Goal: Transaction & Acquisition: Purchase product/service

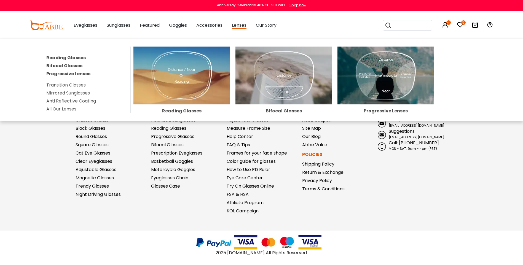
scroll to position [386, 0]
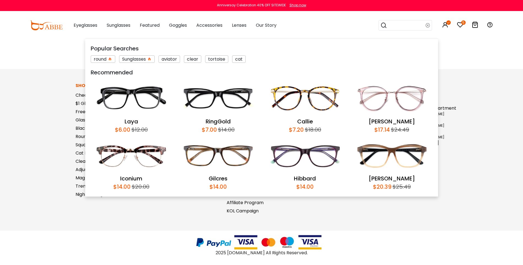
click at [400, 28] on input "search" at bounding box center [406, 25] width 39 height 10
click at [395, 25] on input "search" at bounding box center [406, 25] width 39 height 10
type input "****"
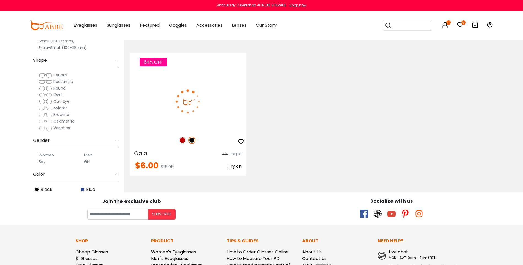
click at [182, 143] on img at bounding box center [182, 140] width 7 height 7
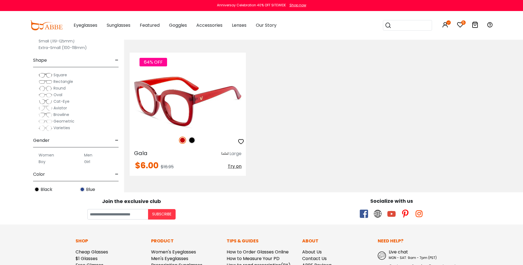
click at [194, 103] on img at bounding box center [188, 101] width 116 height 58
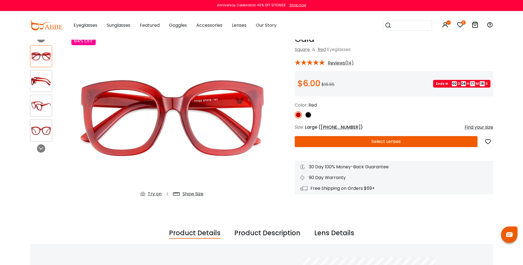
scroll to position [28, 0]
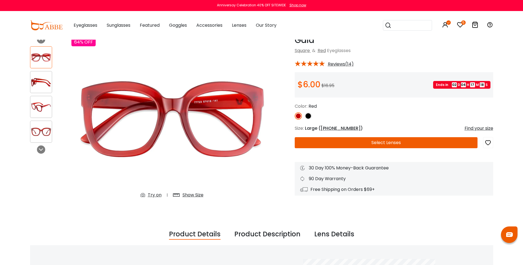
click at [384, 142] on button "Select Lenses" at bounding box center [386, 142] width 183 height 11
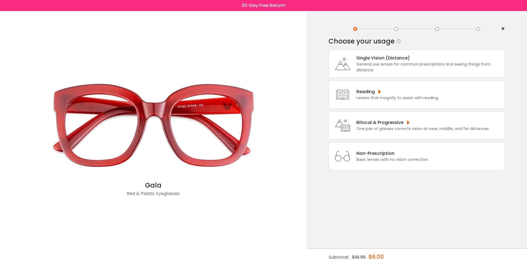
click at [417, 50] on div "Single Vision (Distance) General use lenses for common prescriptions and seeing…" at bounding box center [416, 64] width 176 height 28
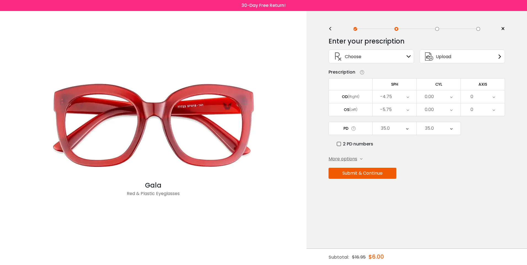
click at [412, 52] on div "Choose Sign In" at bounding box center [370, 57] width 85 height 14
click at [410, 55] on icon at bounding box center [408, 56] width 4 height 4
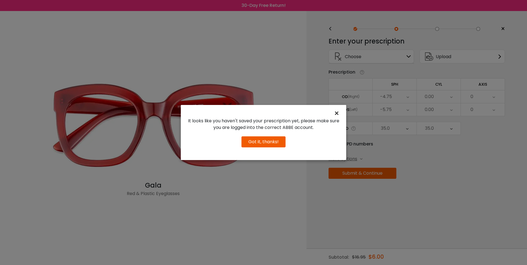
click at [340, 114] on span "×" at bounding box center [338, 113] width 8 height 12
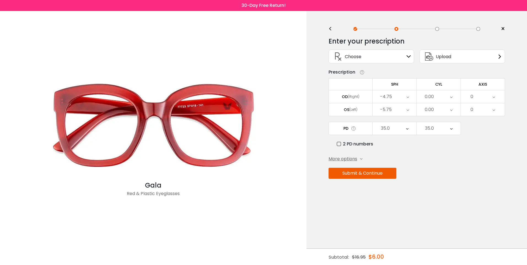
click at [354, 158] on span "More options" at bounding box center [342, 159] width 29 height 7
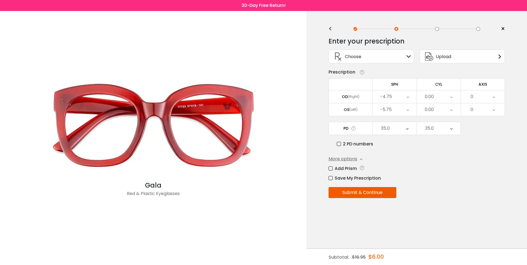
click at [354, 158] on span "More options" at bounding box center [342, 159] width 29 height 7
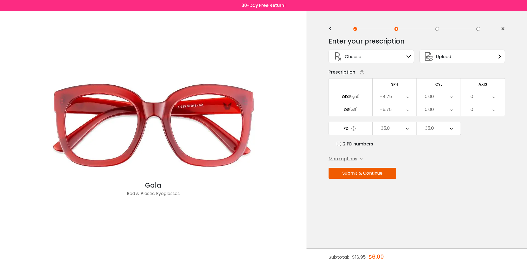
click at [393, 130] on div "35.0" at bounding box center [395, 128] width 44 height 13
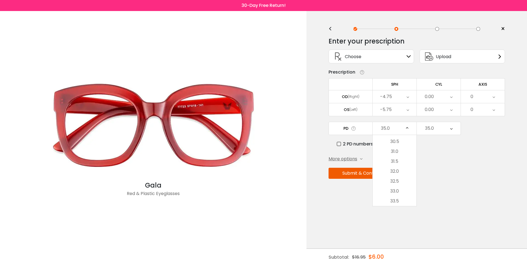
drag, startPoint x: 408, startPoint y: 150, endPoint x: 410, endPoint y: 147, distance: 3.5
click at [408, 150] on li "31.0" at bounding box center [395, 152] width 44 height 10
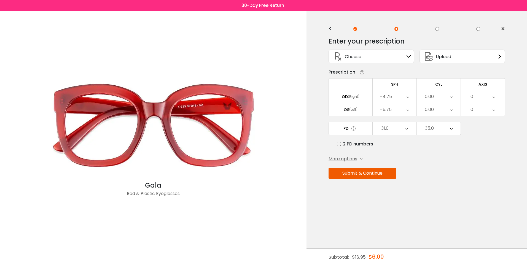
click at [429, 129] on div "35.0" at bounding box center [429, 128] width 9 height 11
click at [440, 178] on li "31.0" at bounding box center [439, 179] width 44 height 10
click at [402, 100] on div "-4.75" at bounding box center [395, 96] width 44 height 13
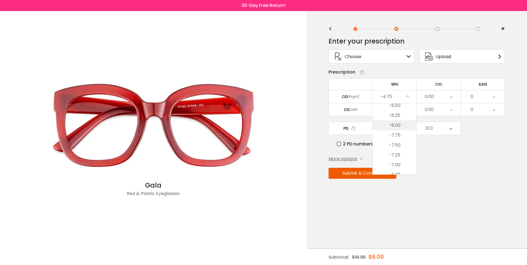
click at [404, 128] on li "-8.00" at bounding box center [395, 125] width 44 height 10
click at [440, 109] on div "0.00" at bounding box center [439, 109] width 44 height 13
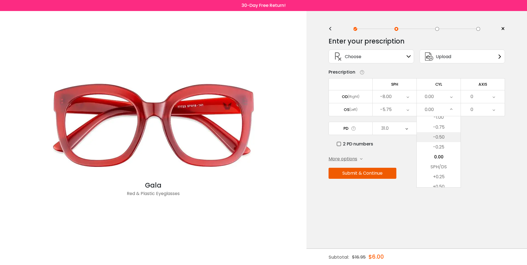
click at [446, 137] on li "-0.50" at bounding box center [439, 137] width 44 height 10
click at [404, 111] on div "-5.75" at bounding box center [395, 109] width 44 height 13
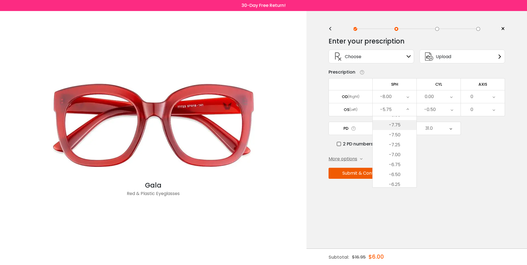
scroll to position [474, 0]
click at [405, 134] on li "-7.75" at bounding box center [395, 133] width 44 height 10
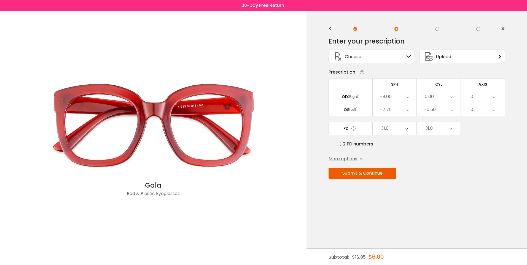
click at [476, 114] on div "0" at bounding box center [483, 109] width 44 height 13
click at [493, 133] on li "90" at bounding box center [483, 132] width 44 height 10
click at [482, 157] on div "More options Add Prism Vertical (Δ) Base Direction Horizontal (Δ) Base Directio…" at bounding box center [416, 159] width 176 height 7
click at [377, 173] on button "Submit & Continue" at bounding box center [362, 173] width 68 height 11
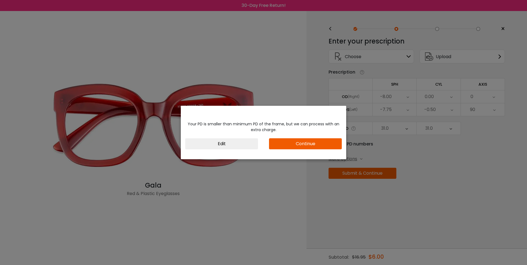
click at [307, 146] on button "Continue" at bounding box center [305, 143] width 73 height 11
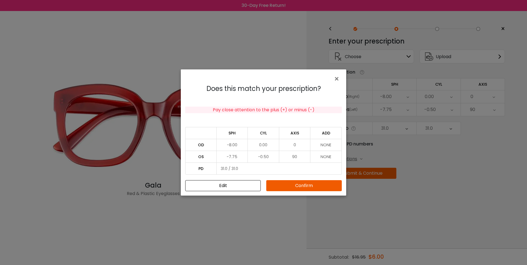
click at [295, 187] on button "Confirm" at bounding box center [303, 185] width 75 height 11
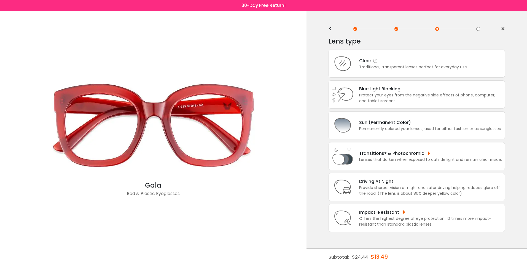
click at [426, 61] on div "Clear" at bounding box center [413, 60] width 109 height 7
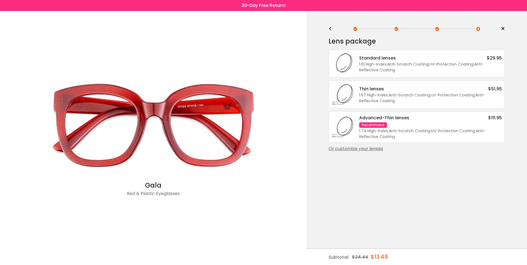
click at [428, 63] on div "1.61 High-Index ; Anti-Scratch Coating ; UV-Protection Coating ; Anti-Reflectiv…" at bounding box center [430, 67] width 143 height 12
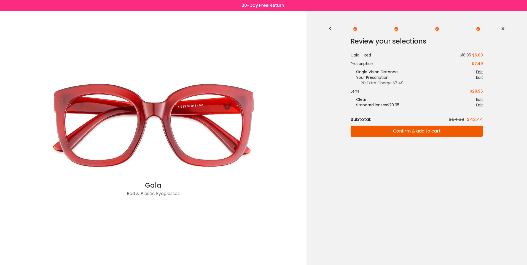
click at [408, 130] on button "Confirm & add to cart" at bounding box center [416, 131] width 132 height 11
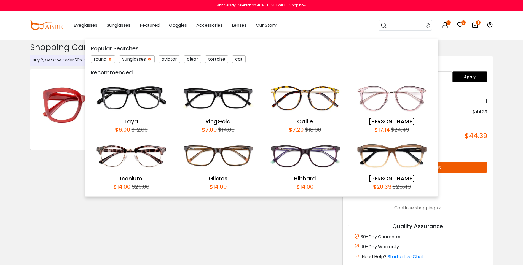
click at [420, 28] on input "search" at bounding box center [406, 25] width 39 height 10
type input "*******"
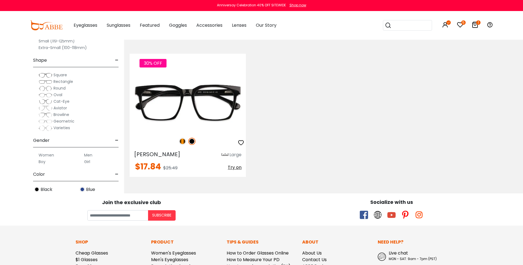
scroll to position [110, 0]
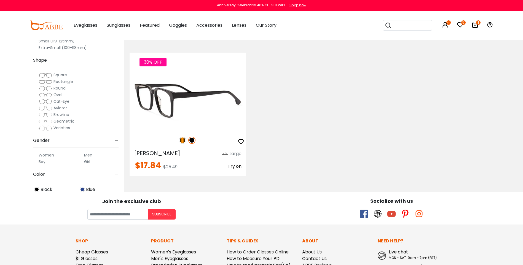
click at [198, 101] on img at bounding box center [188, 101] width 116 height 58
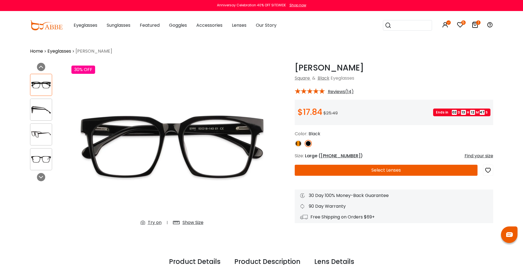
click at [342, 168] on button "Select Lenses" at bounding box center [386, 170] width 183 height 11
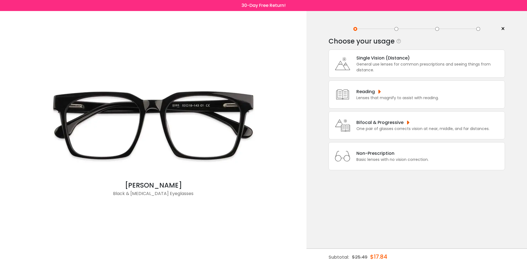
click at [398, 58] on div "Single Vision (Distance)" at bounding box center [428, 58] width 145 height 7
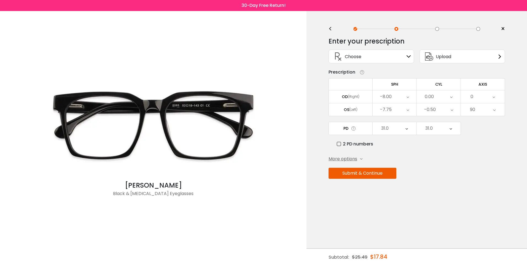
click at [364, 176] on button "Submit & Continue" at bounding box center [362, 173] width 68 height 11
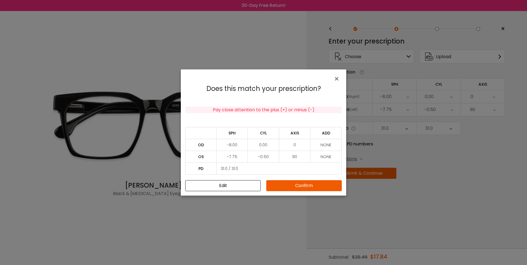
click at [315, 189] on button "Confirm" at bounding box center [303, 185] width 75 height 11
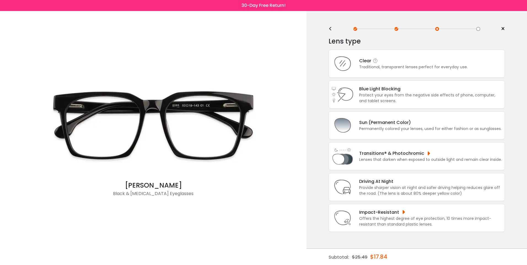
click at [401, 60] on div "Clear" at bounding box center [413, 60] width 109 height 7
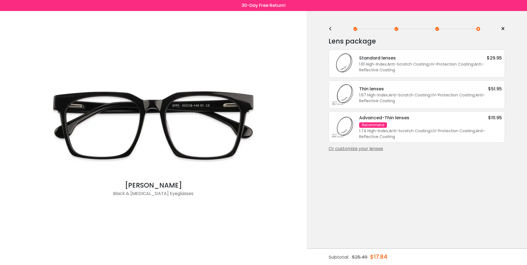
click at [401, 69] on div "1.61 High-Index ; Anti-Scratch Coating ; UV-Protection Coating ; Anti-Reflectiv…" at bounding box center [430, 67] width 143 height 12
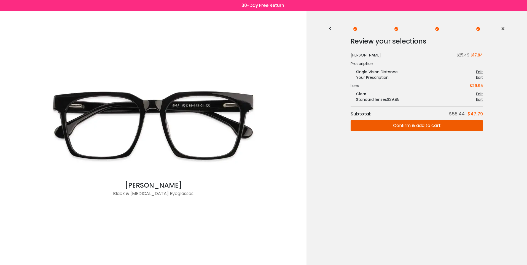
click at [426, 126] on button "Confirm & add to cart" at bounding box center [416, 125] width 132 height 11
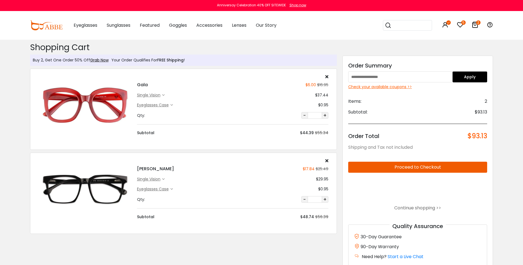
click at [417, 24] on input "search" at bounding box center [410, 25] width 39 height 10
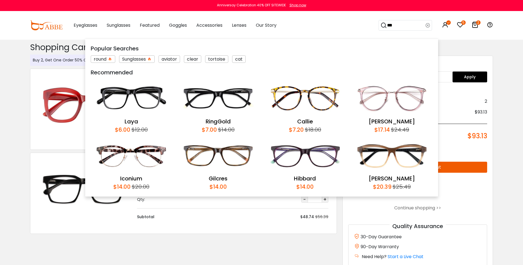
type input "****"
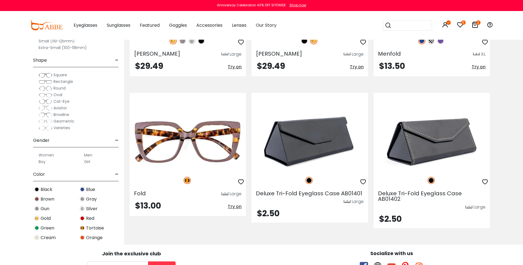
scroll to position [220, 0]
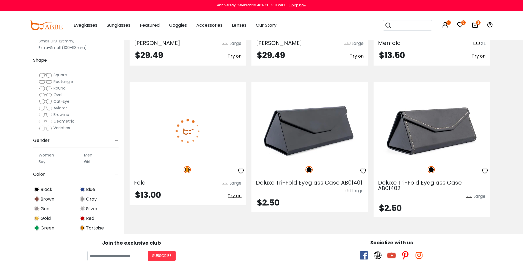
click at [212, 148] on img at bounding box center [188, 131] width 116 height 58
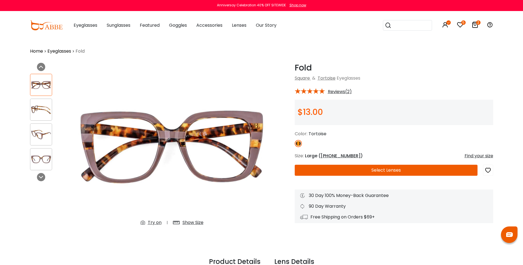
click at [347, 166] on button "Select Lenses" at bounding box center [386, 170] width 183 height 11
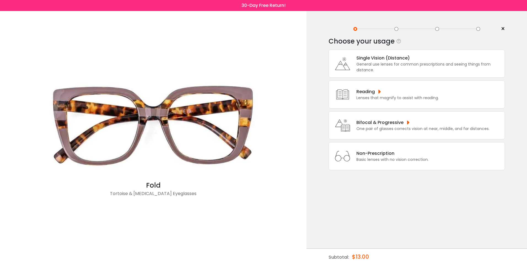
click at [425, 52] on div "Single Vision (Distance) General use lenses for common prescriptions and seeing…" at bounding box center [416, 64] width 176 height 28
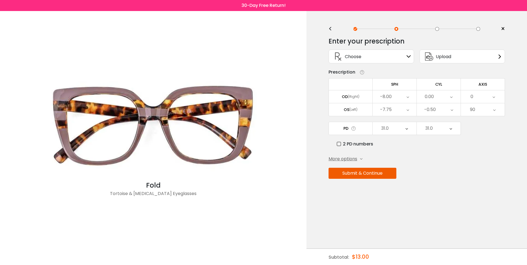
click at [384, 174] on button "Submit & Continue" at bounding box center [362, 173] width 68 height 11
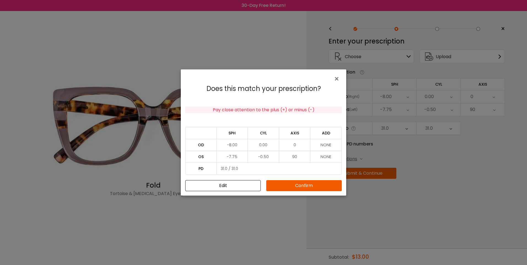
click at [314, 186] on button "Confirm" at bounding box center [303, 185] width 75 height 11
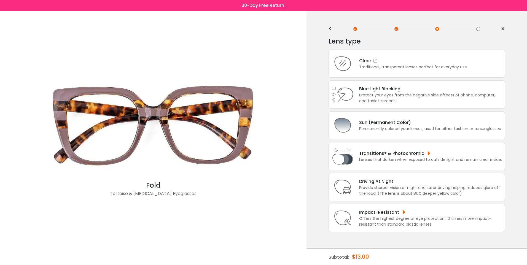
click at [398, 56] on div "Clear Traditional, transparent lenses perfect for everyday use." at bounding box center [416, 64] width 176 height 28
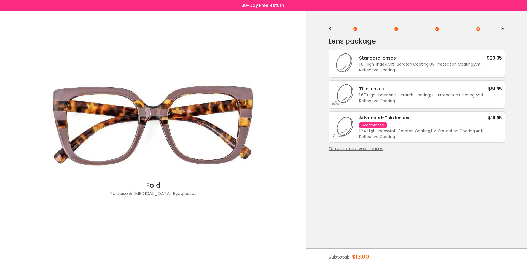
click at [411, 68] on div "1.61 High-Index ; Anti-Scratch Coating ; UV-Protection Coating ; Anti-Reflectiv…" at bounding box center [430, 67] width 143 height 12
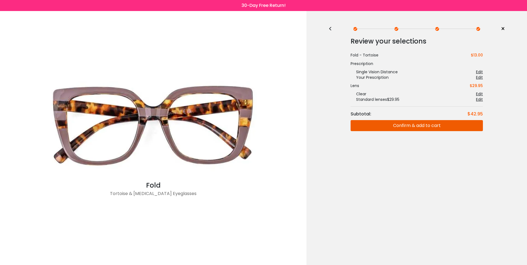
click at [427, 122] on button "Confirm & add to cart" at bounding box center [416, 125] width 132 height 11
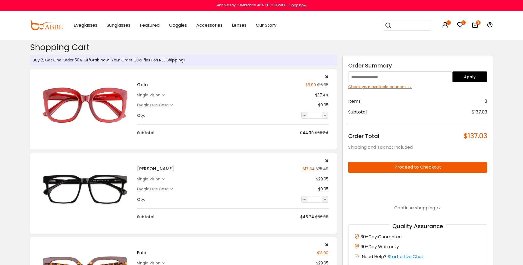
click at [420, 28] on input "search" at bounding box center [410, 25] width 39 height 10
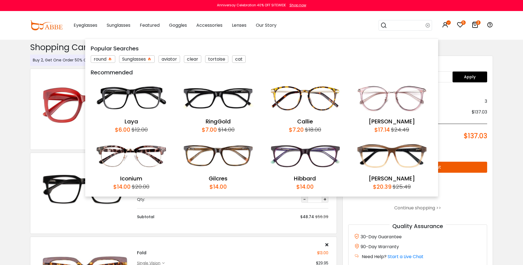
click at [414, 24] on input "search" at bounding box center [406, 25] width 39 height 10
type input "********"
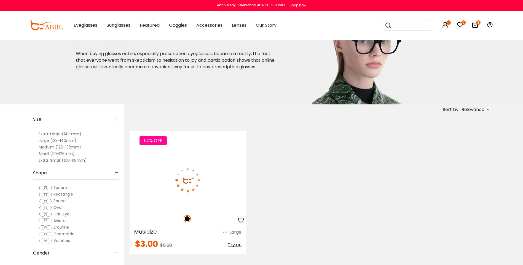
scroll to position [83, 0]
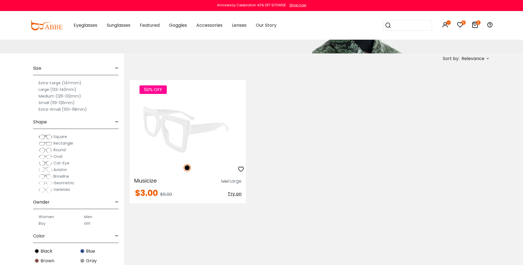
click at [225, 141] on img at bounding box center [188, 129] width 116 height 58
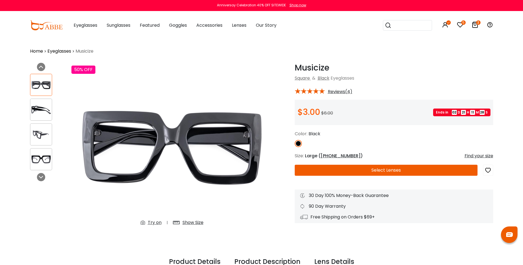
click at [356, 172] on button "Select Lenses" at bounding box center [386, 170] width 183 height 11
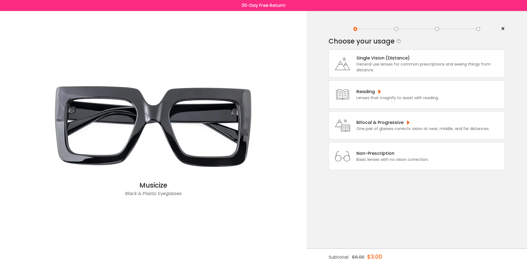
click at [398, 59] on div "Single Vision (Distance)" at bounding box center [428, 58] width 145 height 7
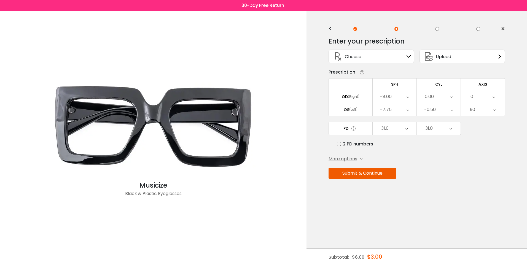
click at [349, 175] on button "Submit & Continue" at bounding box center [362, 173] width 68 height 11
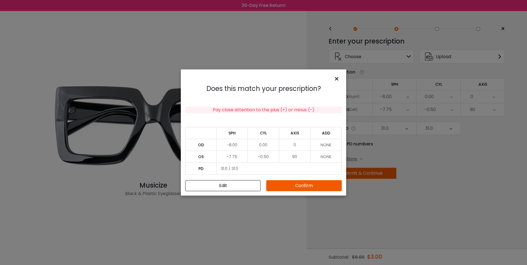
click at [336, 80] on span "×" at bounding box center [338, 79] width 8 height 12
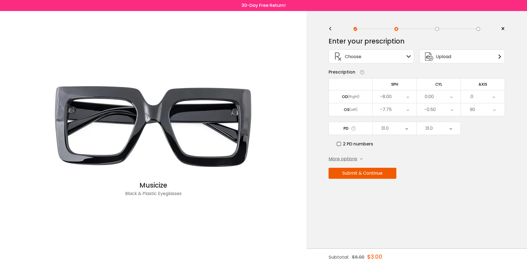
click at [372, 175] on button "Submit & Continue" at bounding box center [362, 173] width 68 height 11
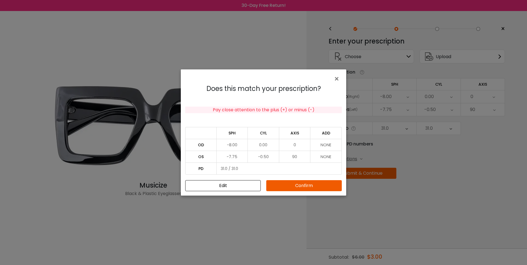
click at [313, 188] on button "Confirm" at bounding box center [303, 185] width 75 height 11
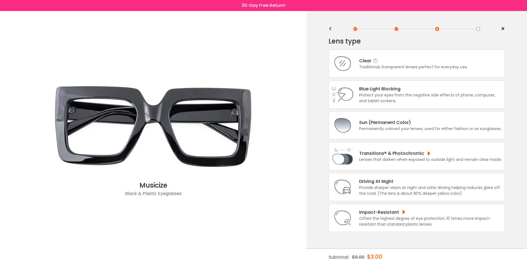
click at [371, 62] on div "Clear" at bounding box center [413, 60] width 109 height 7
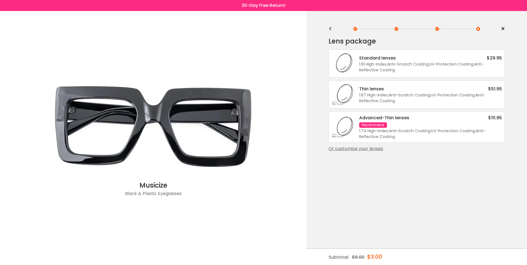
click at [408, 66] on div "1.61 High-Index ; Anti-Scratch Coating ; UV-Protection Coating ; Anti-Reflectiv…" at bounding box center [430, 67] width 143 height 12
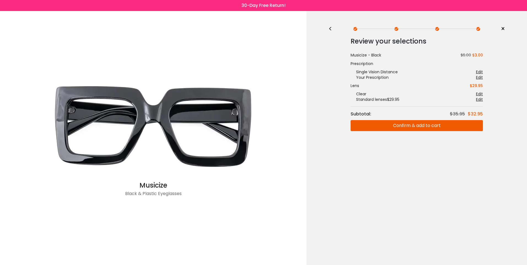
click at [424, 127] on button "Confirm & add to cart" at bounding box center [416, 125] width 132 height 11
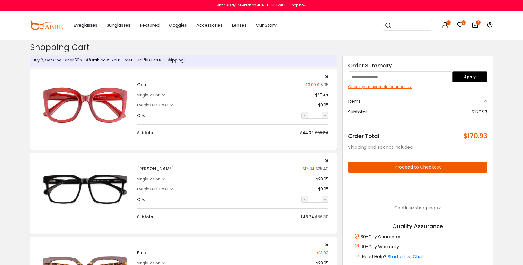
click at [403, 88] on div "Check your available coupons >>" at bounding box center [417, 87] width 139 height 6
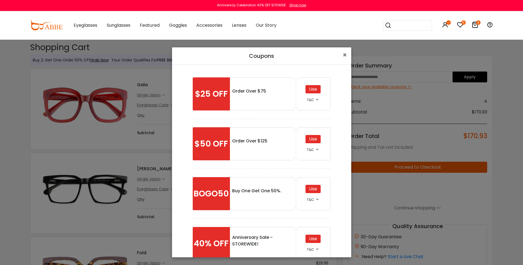
click at [317, 141] on div "Use" at bounding box center [312, 139] width 15 height 8
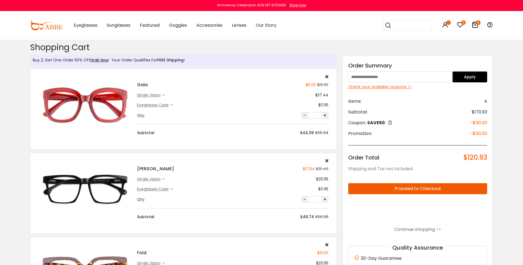
click at [391, 89] on div "Check your available coupons >>" at bounding box center [417, 87] width 139 height 6
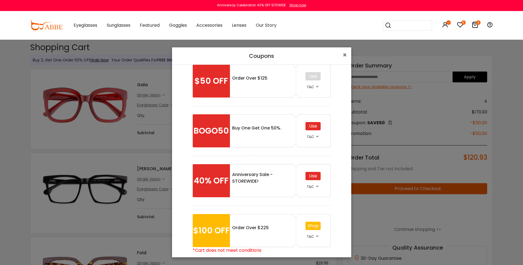
scroll to position [72, 0]
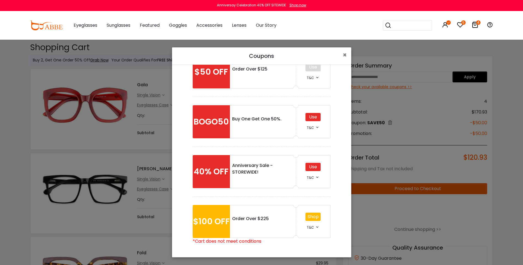
click at [311, 119] on div "Use" at bounding box center [312, 117] width 15 height 8
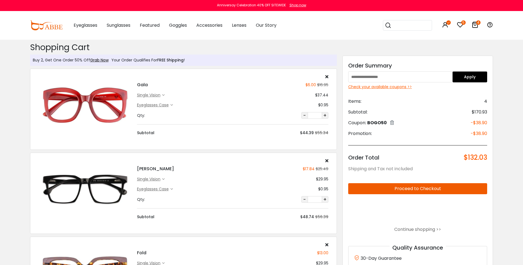
click at [358, 88] on div "Check your available coupons >>" at bounding box center [417, 87] width 139 height 6
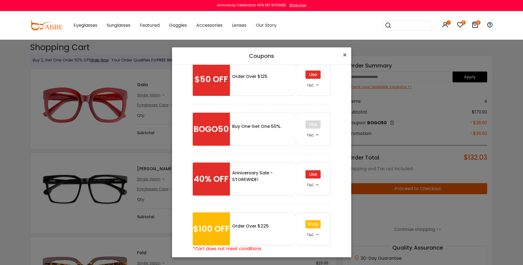
scroll to position [72, 0]
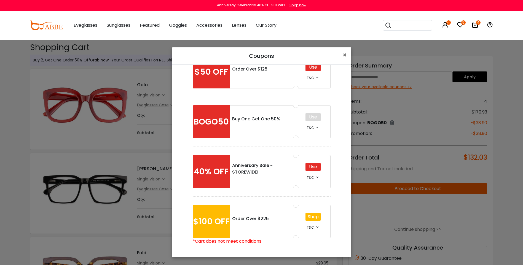
click at [318, 169] on div "Use" at bounding box center [312, 167] width 15 height 8
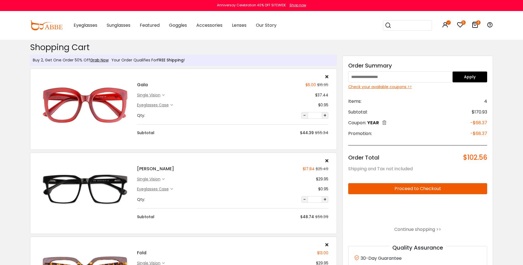
click at [402, 87] on div "Check your available coupons >>" at bounding box center [417, 87] width 139 height 6
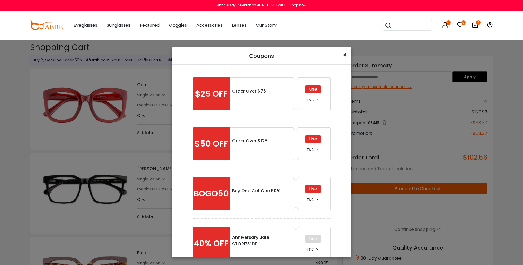
click at [347, 56] on button "×" at bounding box center [344, 54] width 13 height 15
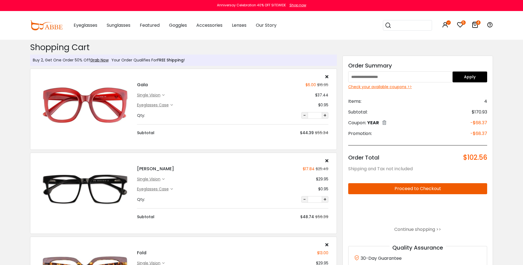
click at [153, 95] on div "single vision" at bounding box center [149, 95] width 25 height 6
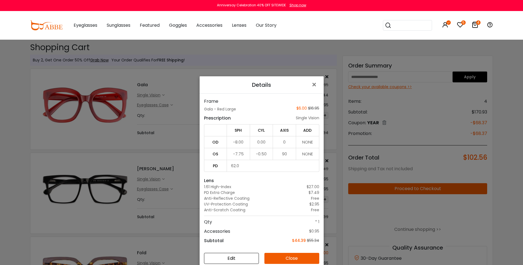
click at [225, 257] on button "Edit" at bounding box center [231, 258] width 55 height 11
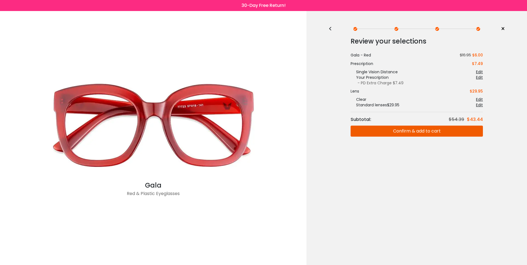
click at [298, 187] on div "Gala Red & Plastic Eyeglasses" at bounding box center [153, 138] width 301 height 254
click at [397, 131] on button "Confirm & add to cart" at bounding box center [416, 131] width 132 height 11
click at [479, 106] on div "Edit" at bounding box center [479, 105] width 7 height 6
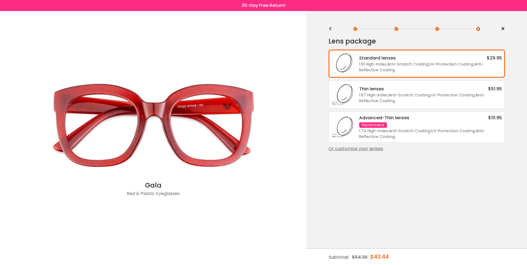
click at [462, 100] on div "1.67 High-Index ; Anti-Scratch Coating ; UV-Protection Coating ; Anti-Reflectiv…" at bounding box center [430, 98] width 143 height 12
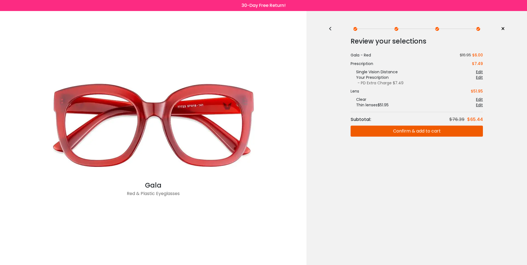
click at [444, 131] on button "Confirm & add to cart" at bounding box center [416, 131] width 132 height 11
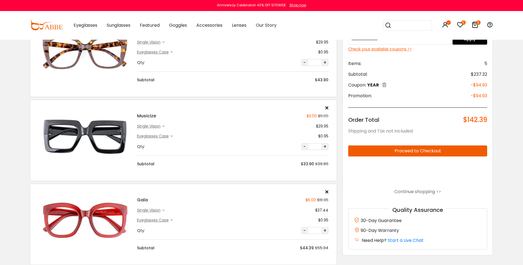
scroll to position [138, 0]
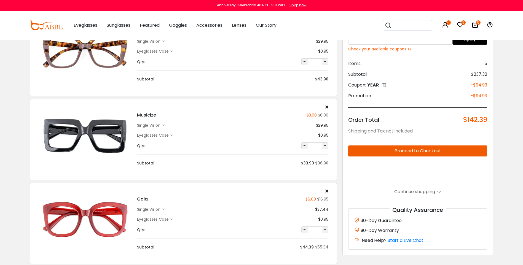
click at [161, 212] on div "single vision" at bounding box center [149, 210] width 25 height 6
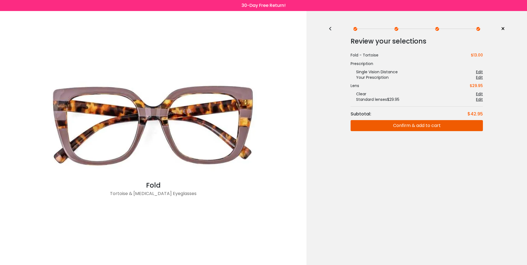
click at [479, 100] on div "Edit" at bounding box center [479, 100] width 7 height 6
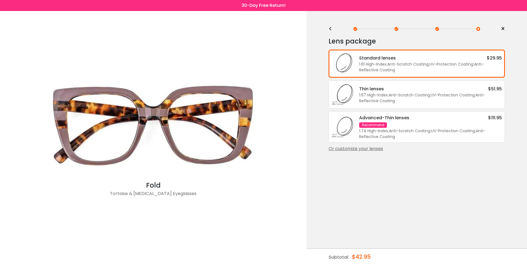
click at [478, 100] on div "1.67 High-Index ; Anti-Scratch Coating ; UV-Protection Coating ; Anti-Reflectiv…" at bounding box center [430, 98] width 143 height 12
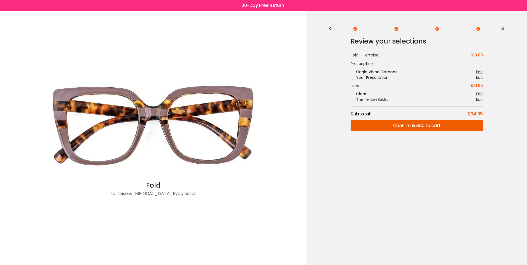
click at [461, 130] on button "Confirm & add to cart" at bounding box center [416, 125] width 132 height 11
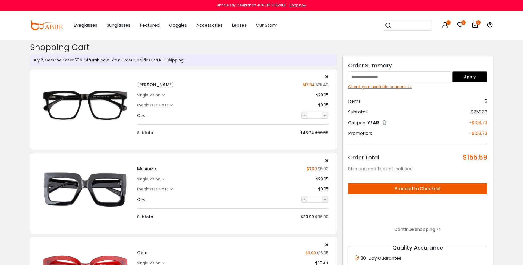
click at [392, 88] on div "Check your available coupons >>" at bounding box center [417, 87] width 139 height 6
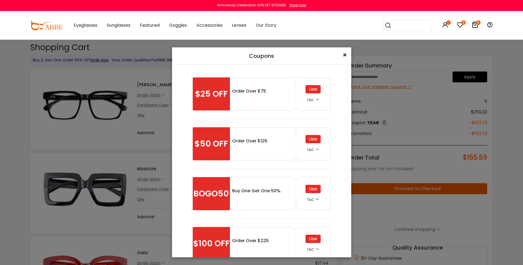
click at [345, 55] on span "×" at bounding box center [344, 54] width 4 height 9
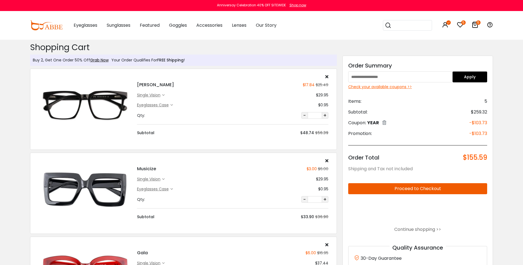
click at [372, 73] on input "text" at bounding box center [400, 76] width 104 height 11
type input "****"
click at [473, 77] on button "Apply" at bounding box center [469, 76] width 35 height 11
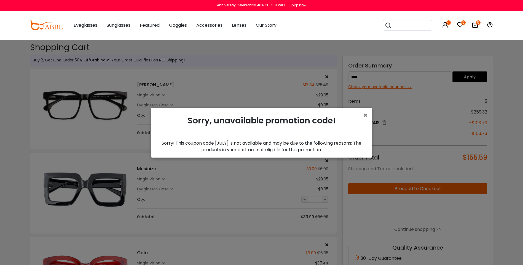
click at [368, 114] on div "× Sorry, unavailable promotion code! Sorry! This coupon code [JULY] is not avai…" at bounding box center [261, 133] width 220 height 50
click at [367, 114] on span "×" at bounding box center [365, 115] width 4 height 9
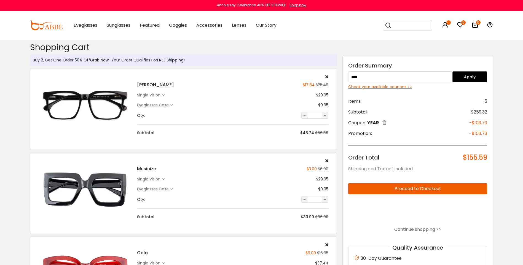
click at [404, 87] on div "Check your available coupons >>" at bounding box center [417, 87] width 139 height 6
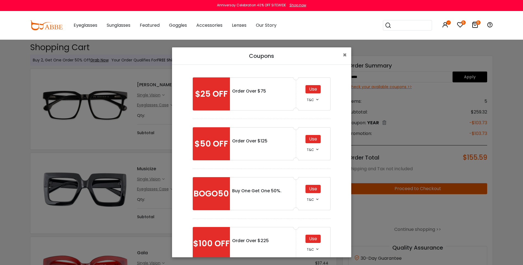
click at [311, 140] on div "Use" at bounding box center [312, 139] width 15 height 8
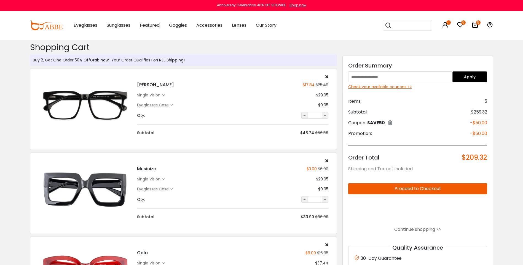
click at [388, 87] on div "Check your available coupons >>" at bounding box center [417, 87] width 139 height 6
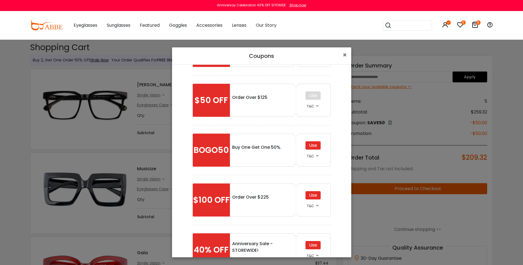
scroll to position [55, 0]
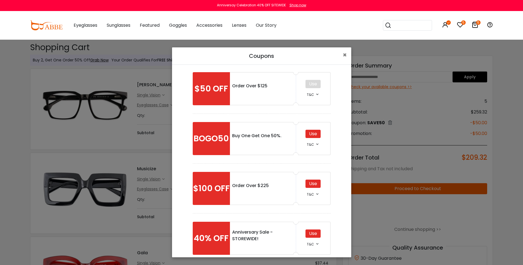
click at [315, 134] on div "Use" at bounding box center [312, 134] width 15 height 8
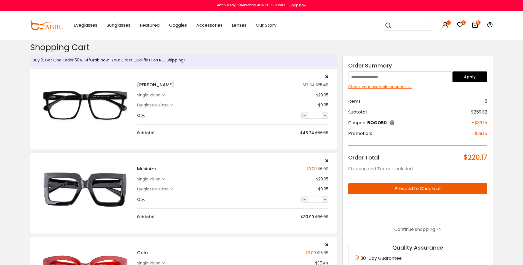
click at [401, 87] on div "Check your available coupons >>" at bounding box center [417, 87] width 139 height 6
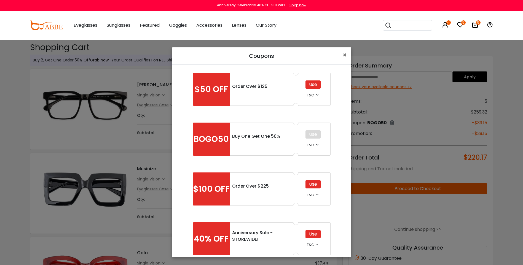
scroll to position [55, 0]
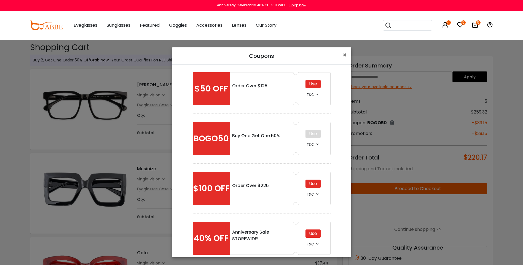
click at [308, 181] on div "Use" at bounding box center [312, 184] width 15 height 8
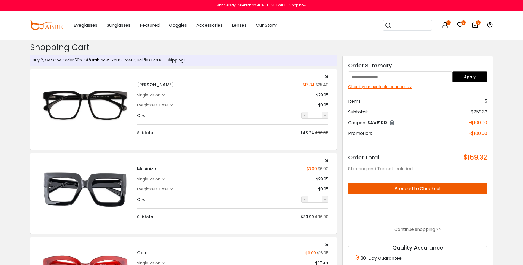
click at [380, 87] on div "Check your available coupons >>" at bounding box center [417, 87] width 139 height 6
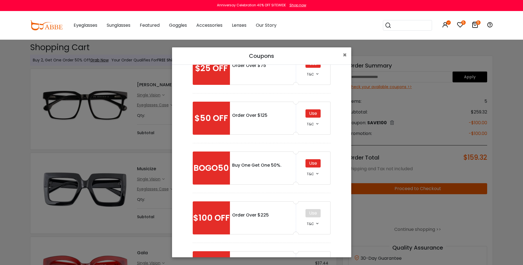
scroll to position [65, 0]
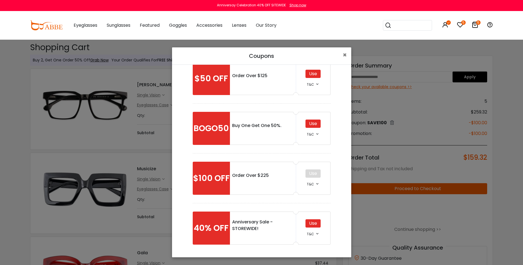
click at [312, 225] on div "Use" at bounding box center [312, 223] width 15 height 8
